Goal: Task Accomplishment & Management: Use online tool/utility

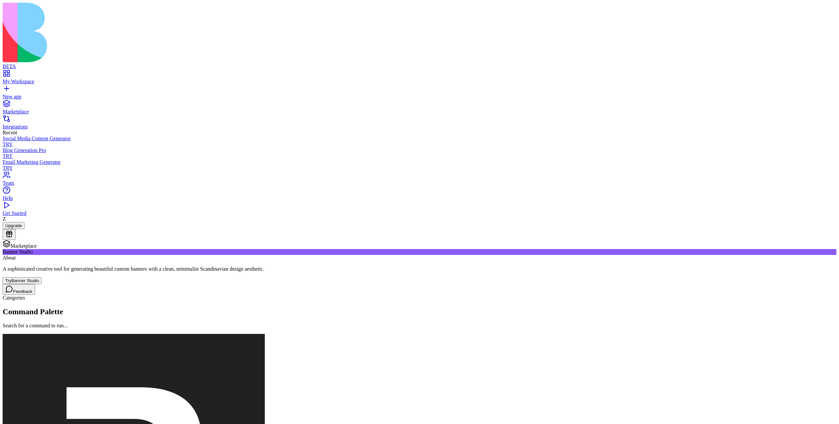
click at [42, 277] on button "Try Banner Studio" at bounding box center [22, 280] width 39 height 7
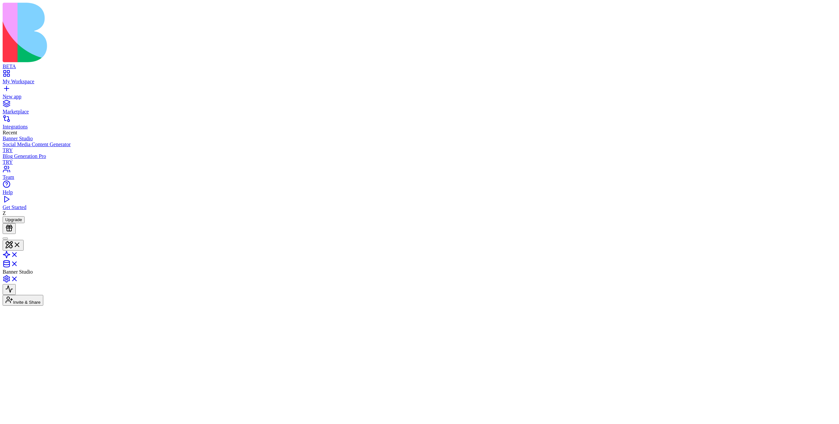
click at [43, 295] on button "Invite & Share" at bounding box center [23, 300] width 41 height 11
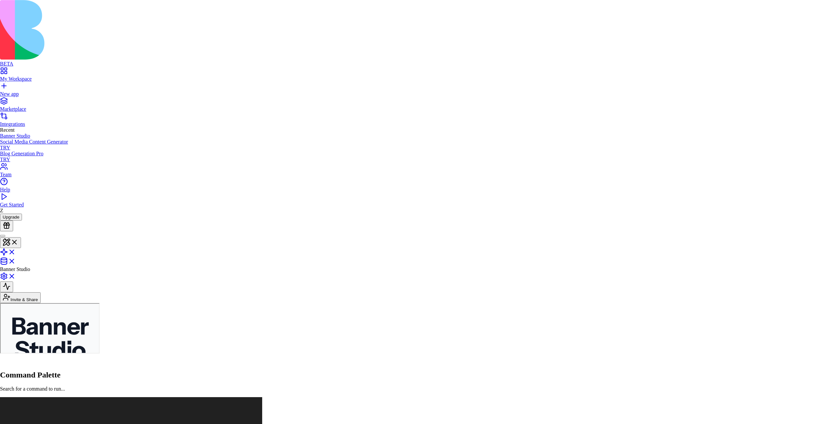
type input "**********"
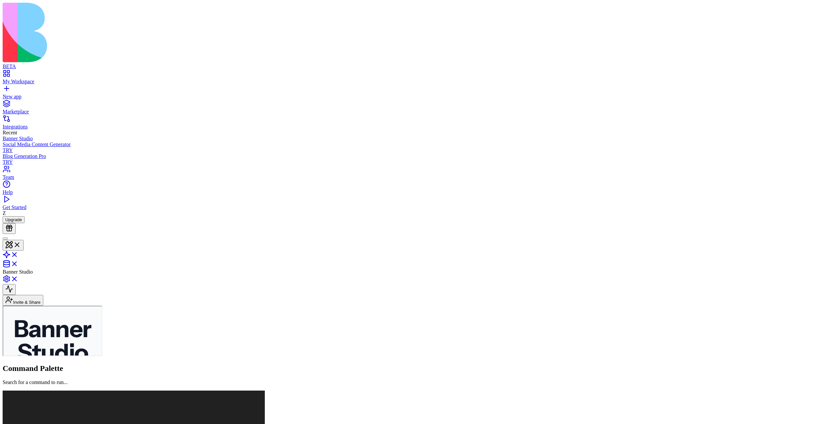
click at [43, 295] on button "Invite & Share" at bounding box center [23, 300] width 41 height 11
